Goal: Navigation & Orientation: Find specific page/section

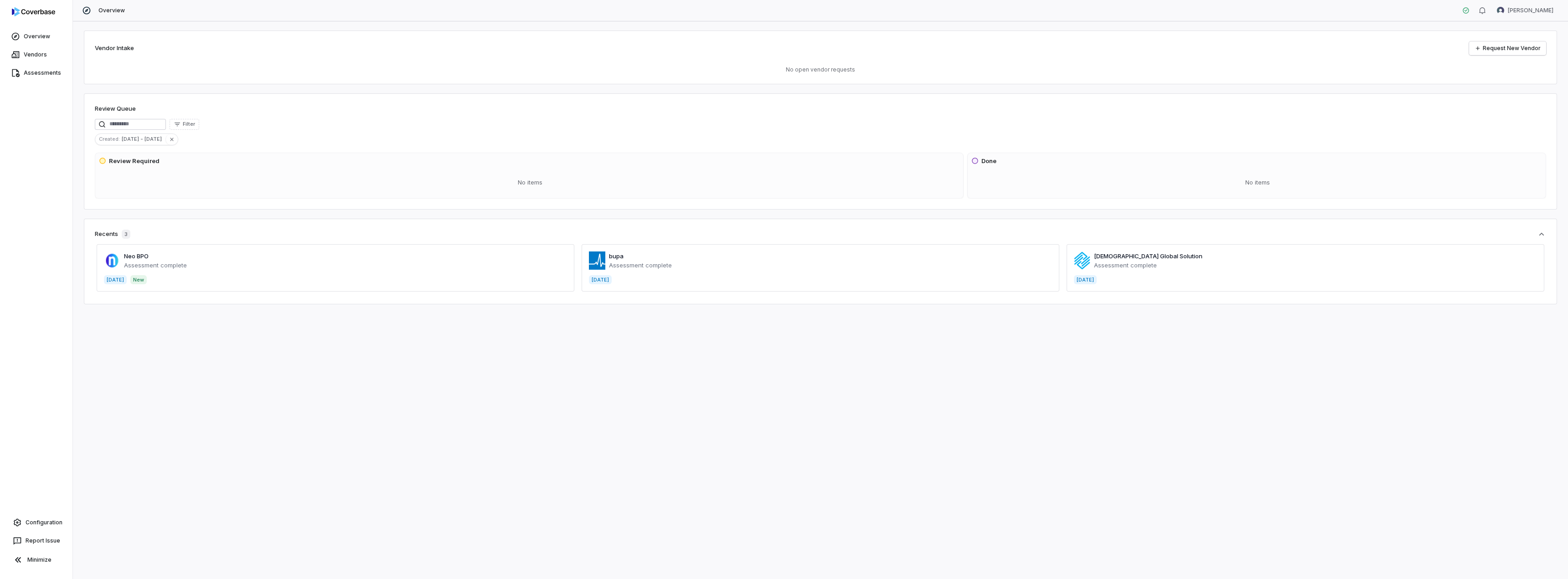
click at [141, 254] on span at bounding box center [335, 267] width 478 height 48
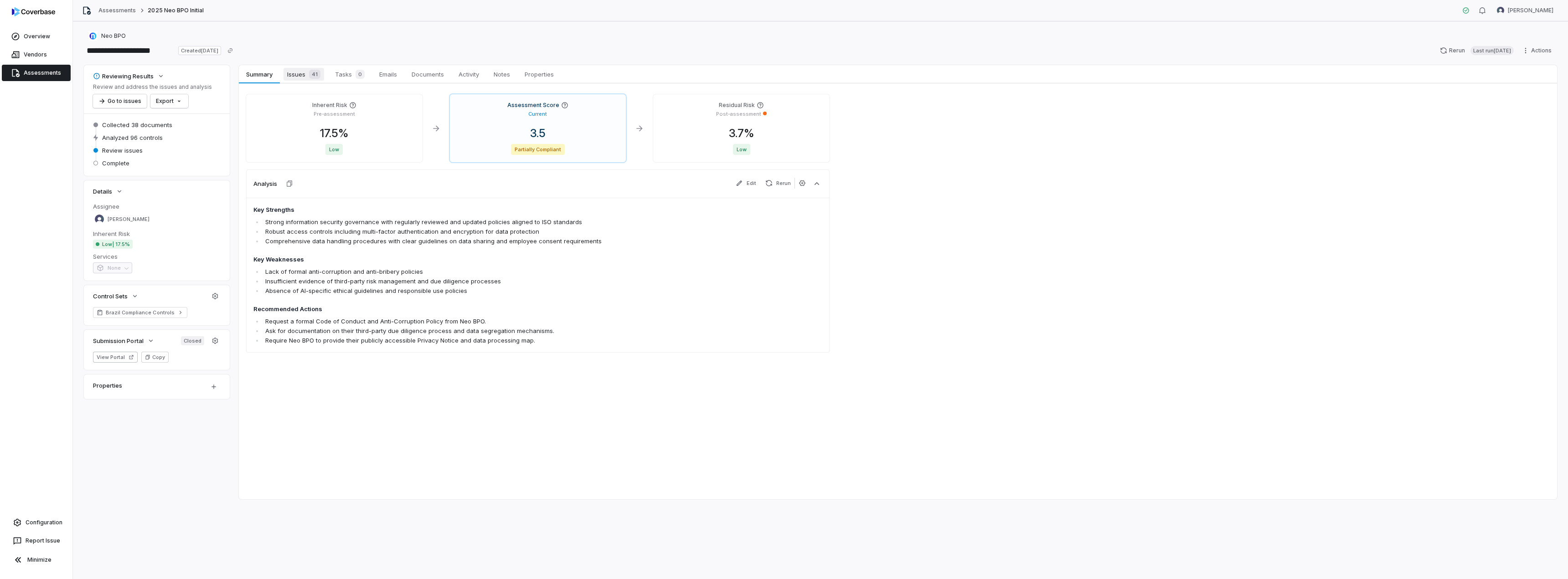
click at [297, 78] on span "Issues 41" at bounding box center [304, 74] width 40 height 13
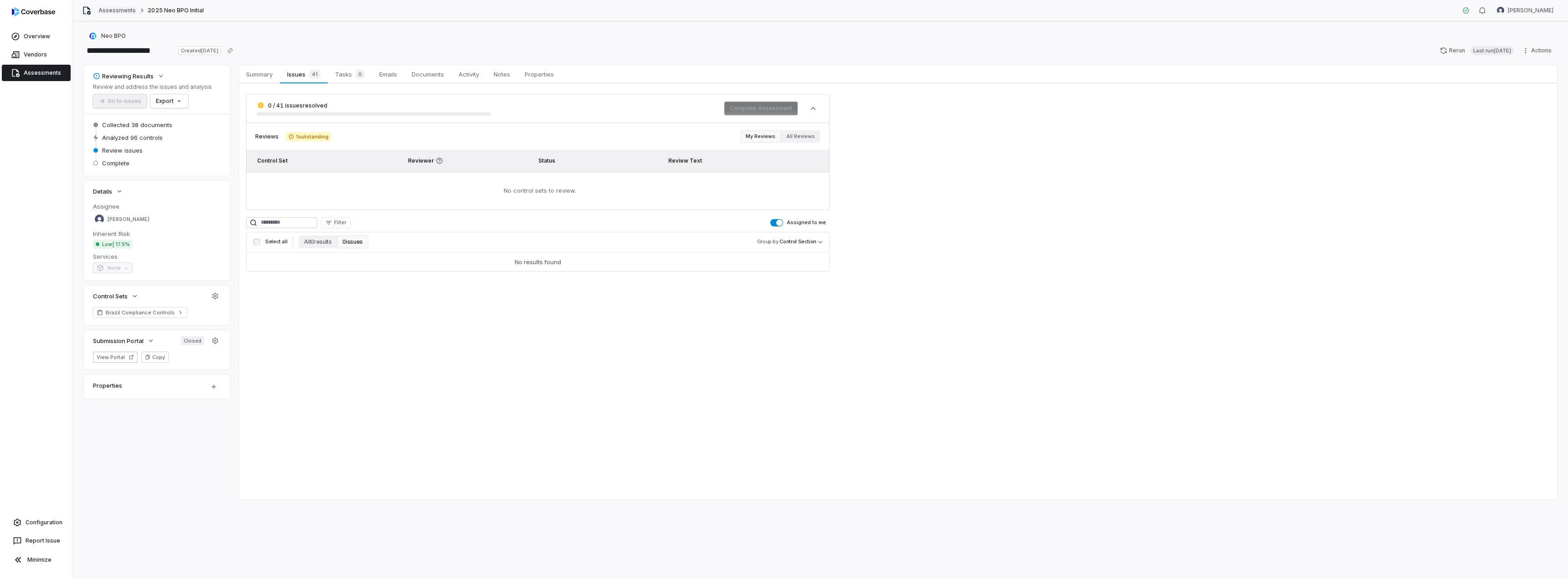
click at [127, 11] on link "Assessments" at bounding box center [117, 10] width 37 height 7
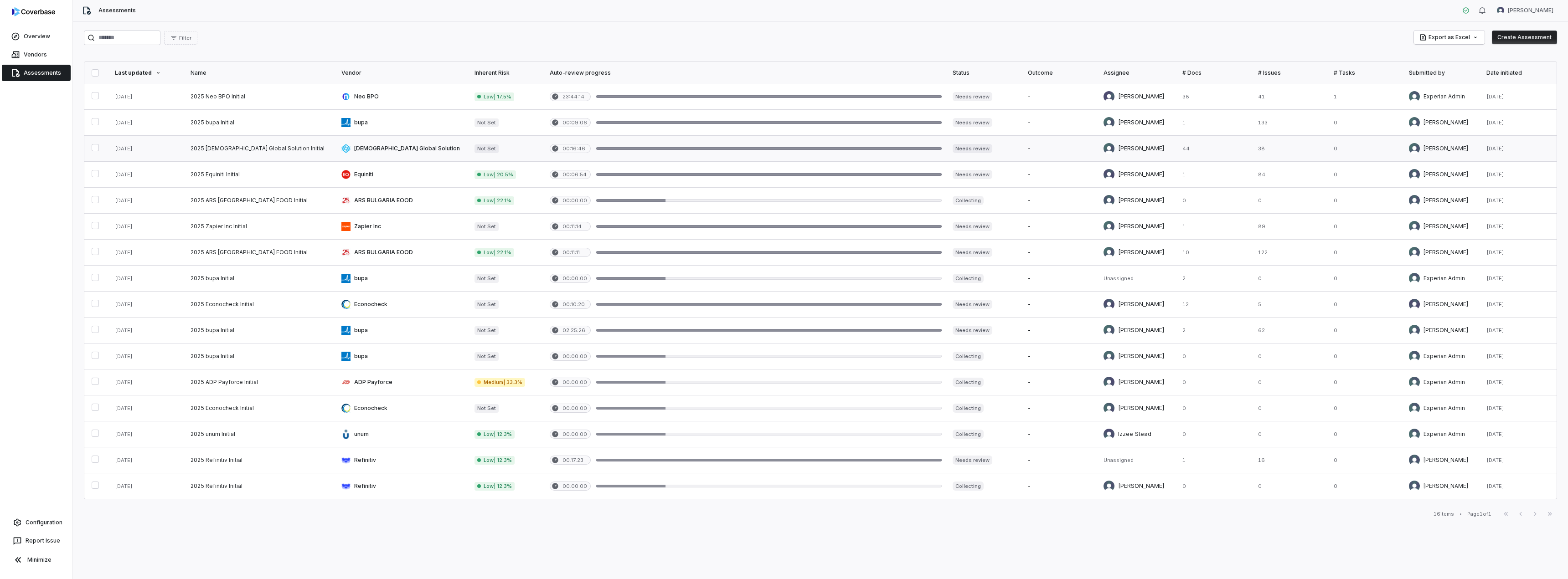
click at [269, 150] on link at bounding box center [260, 149] width 151 height 26
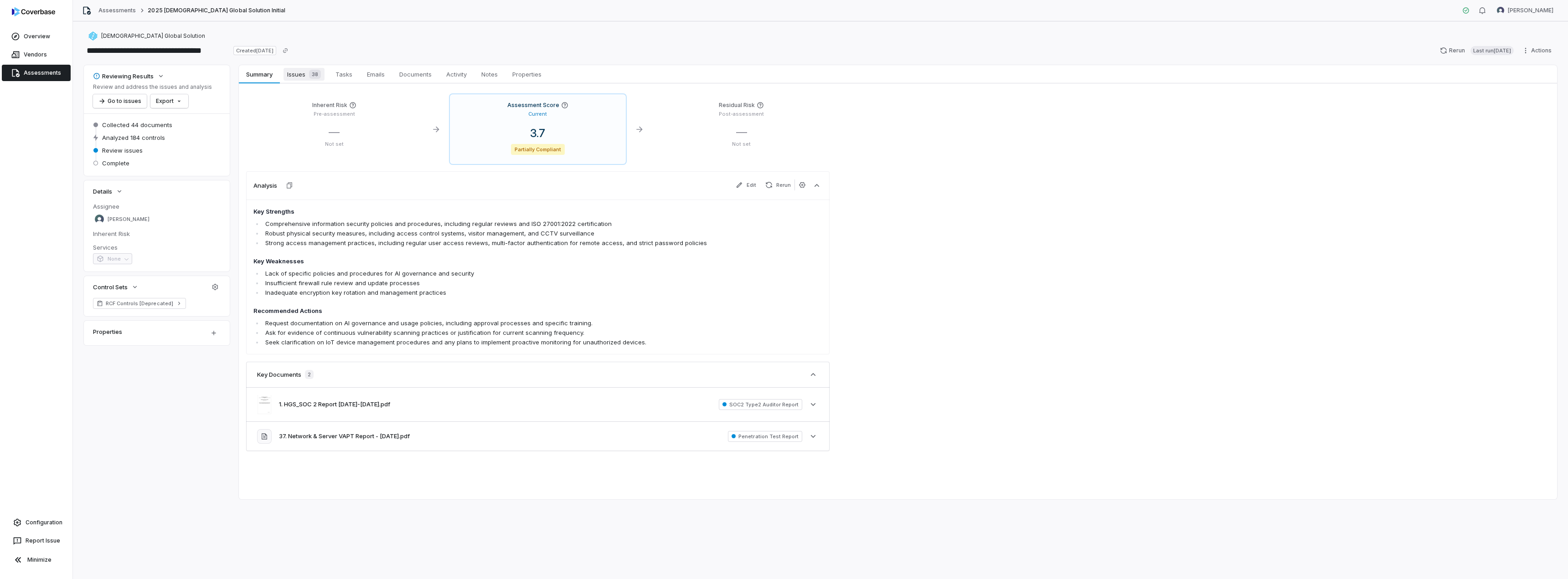
click at [295, 72] on span "Issues 38" at bounding box center [304, 74] width 41 height 13
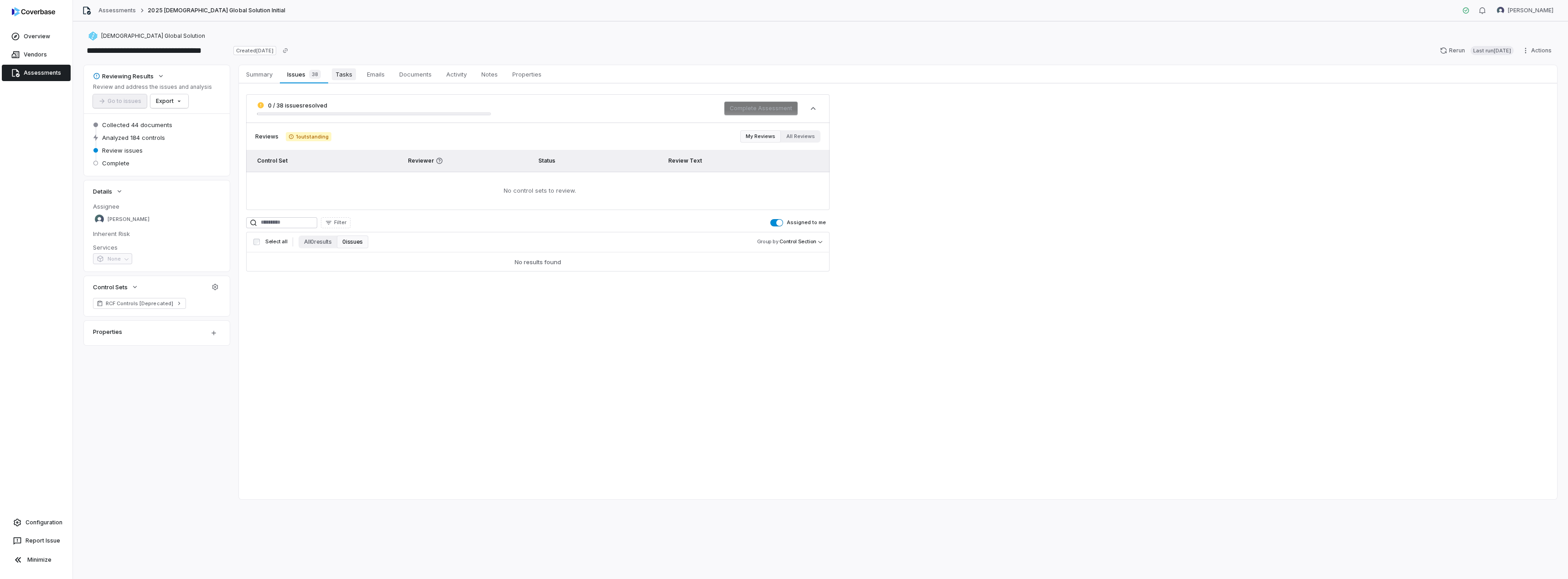
click at [348, 77] on span "Tasks" at bounding box center [344, 74] width 24 height 12
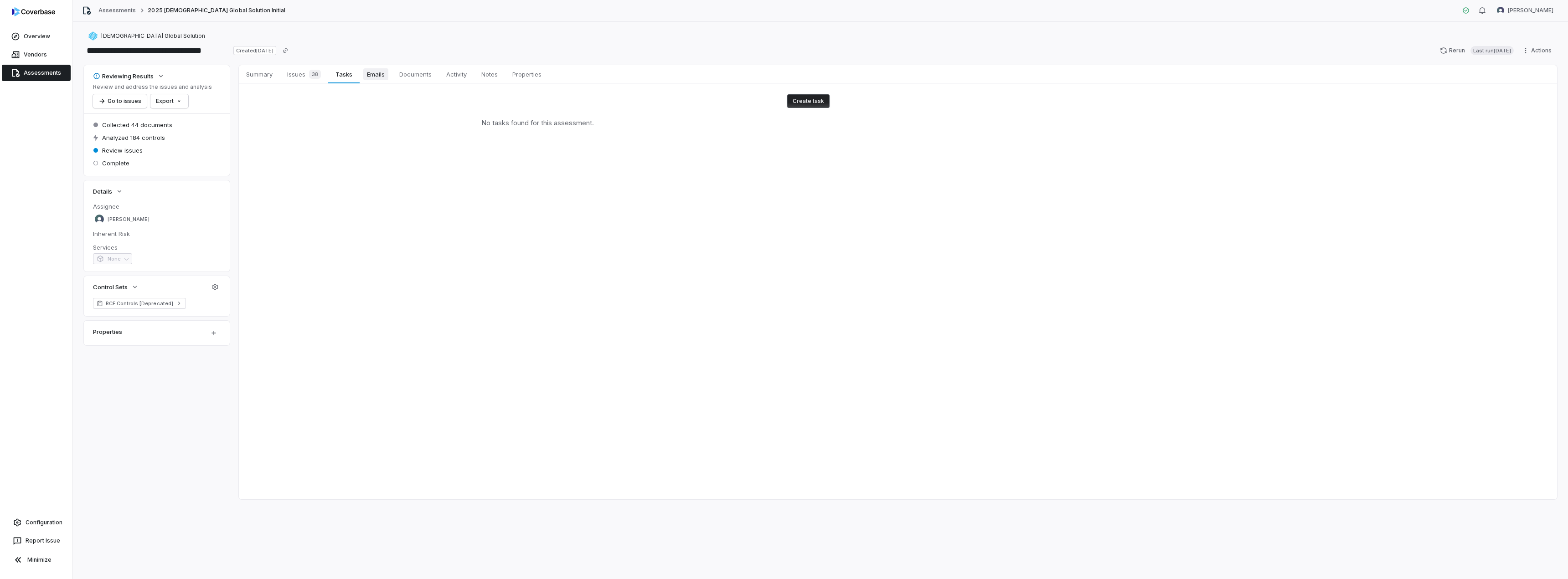
click at [371, 80] on span "Emails" at bounding box center [375, 74] width 25 height 12
click at [268, 73] on span "Summary" at bounding box center [259, 74] width 34 height 12
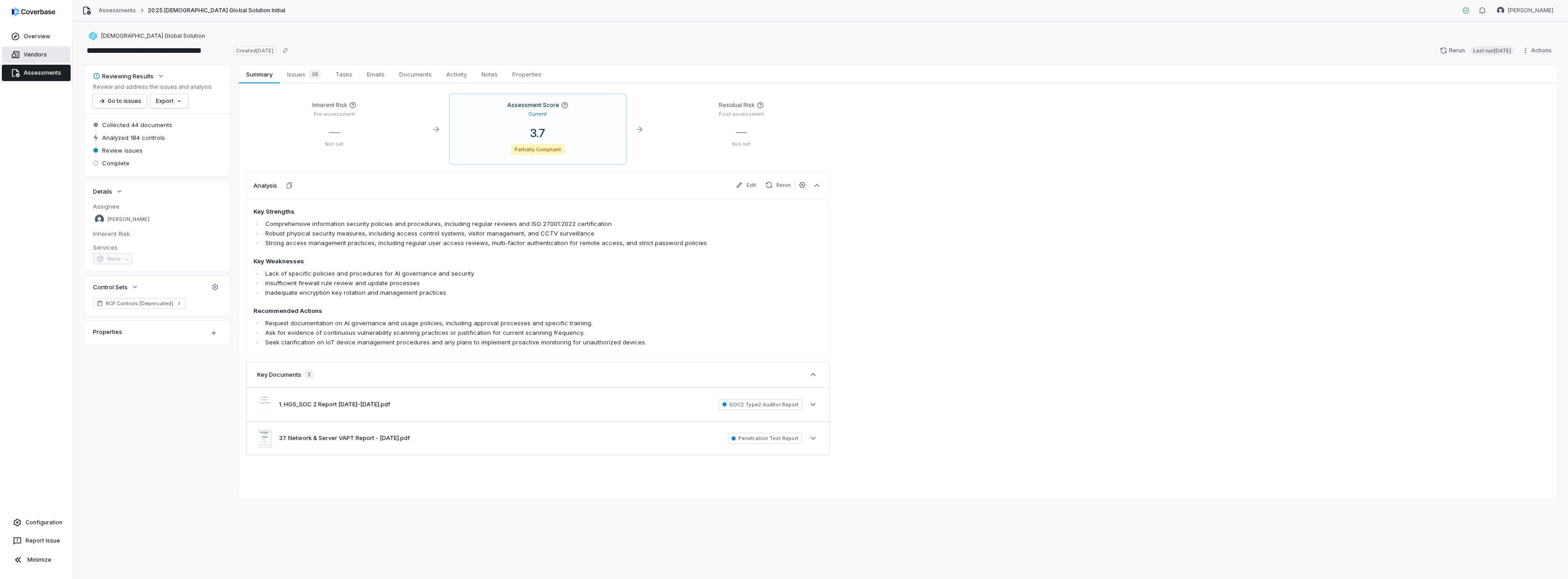
click at [31, 54] on span "Vendors" at bounding box center [35, 54] width 23 height 7
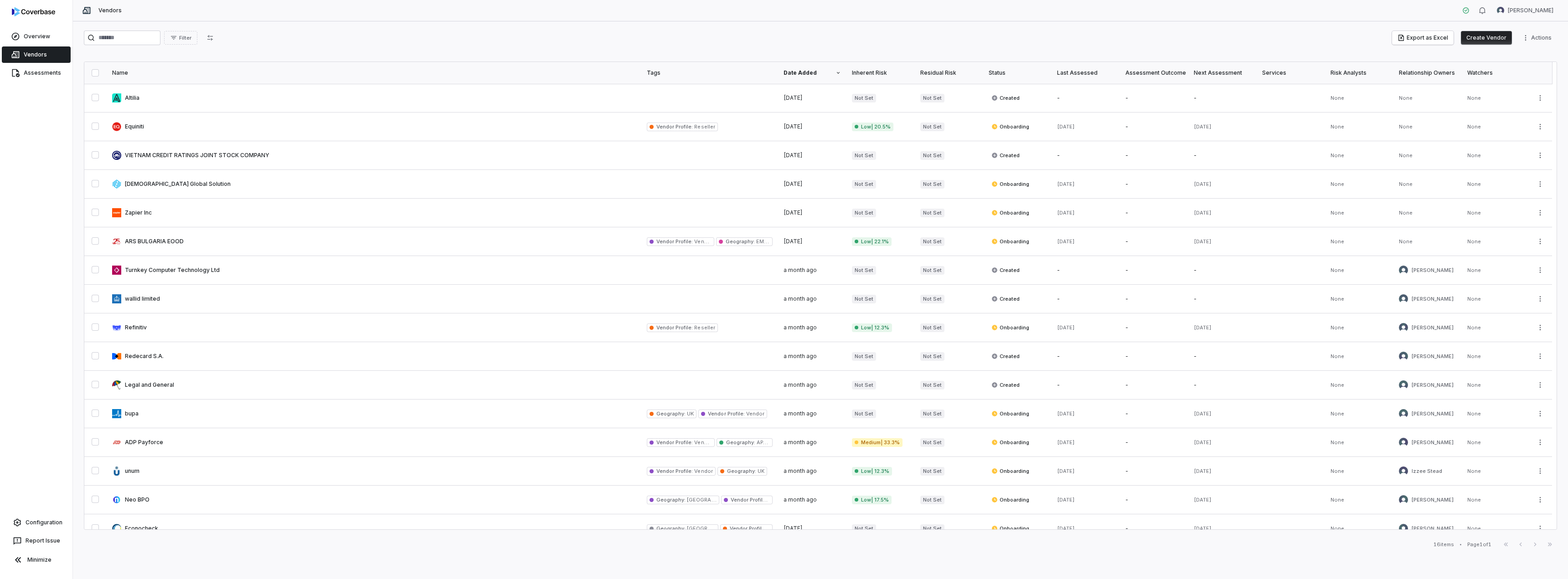
scroll to position [13, 0]
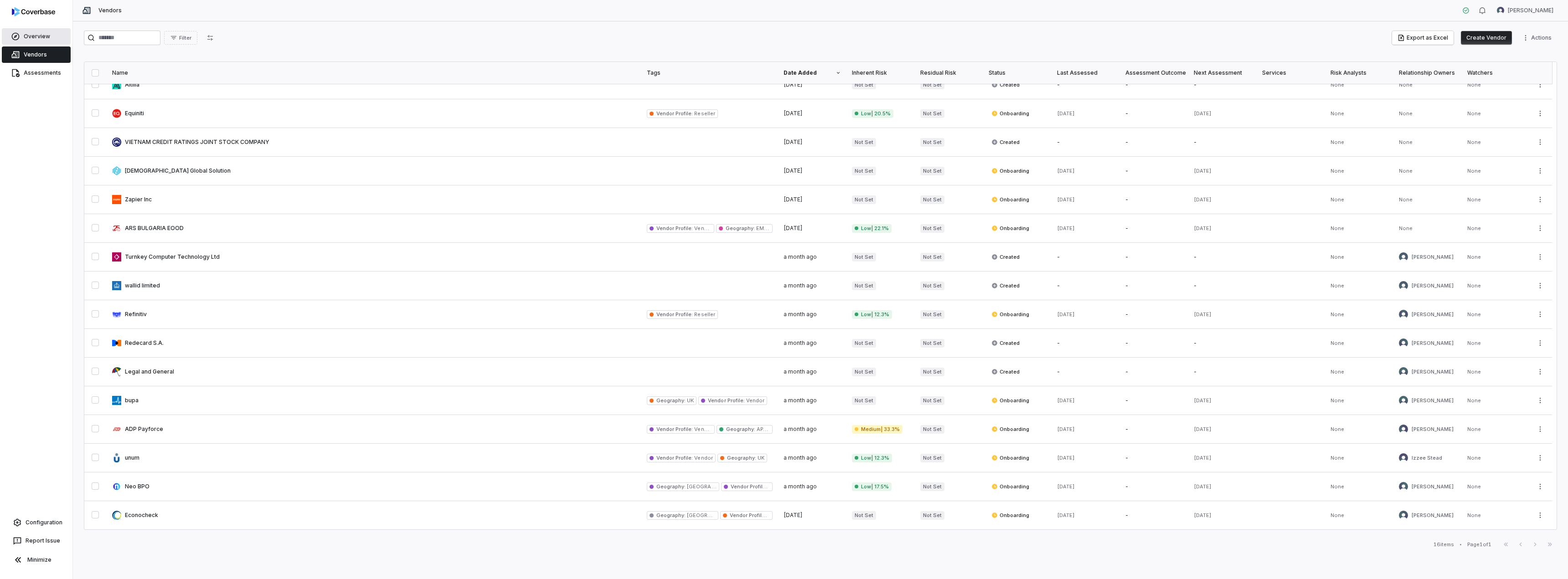
click at [39, 36] on span "Overview" at bounding box center [36, 36] width 27 height 7
